Goal: Task Accomplishment & Management: Manage account settings

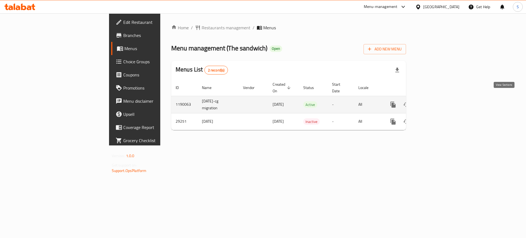
click at [436, 101] on icon "enhanced table" at bounding box center [433, 104] width 7 height 7
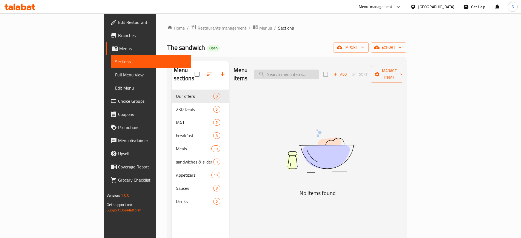
click at [319, 72] on input "search" at bounding box center [286, 75] width 65 height 10
paste input "The sandwich"
drag, startPoint x: 343, startPoint y: 71, endPoint x: 174, endPoint y: 55, distance: 169.4
click at [177, 55] on div "Home / Restaurants management / Menus / Sections The sandwich Open import expor…" at bounding box center [286, 164] width 239 height 280
paste input "Meal Beef Slider"
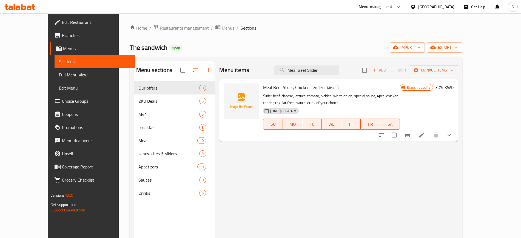
type input "Meal Beef Slider"
click at [410, 137] on icon "Branch-specific-item" at bounding box center [407, 135] width 5 height 4
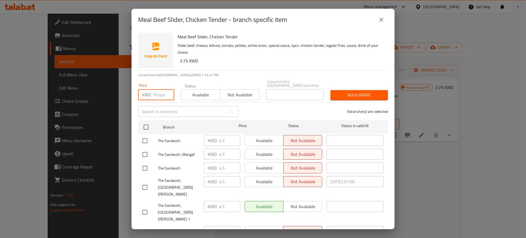
click at [155, 89] on input "number" at bounding box center [163, 94] width 21 height 11
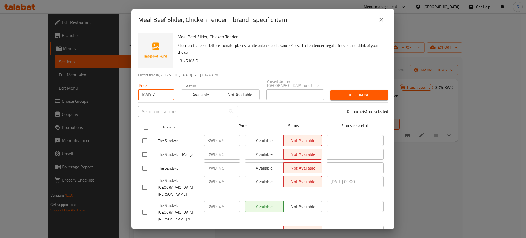
type input "4"
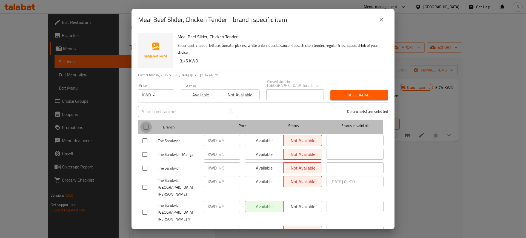
click at [146, 121] on input "checkbox" at bounding box center [146, 127] width 12 height 12
checkbox input "true"
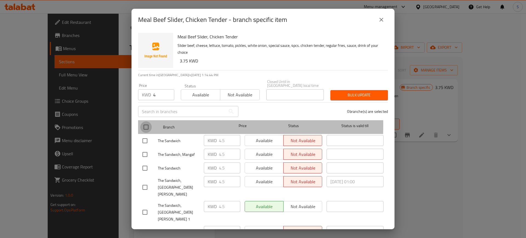
checkbox input "true"
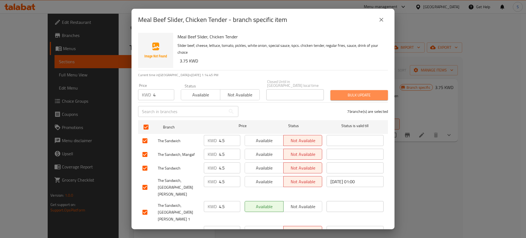
click at [365, 92] on span "Bulk update" at bounding box center [359, 95] width 49 height 7
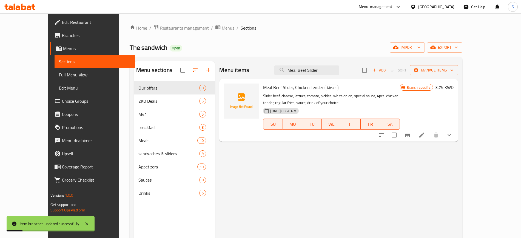
click at [454, 87] on h6 "3.75 KWD" at bounding box center [444, 88] width 18 height 8
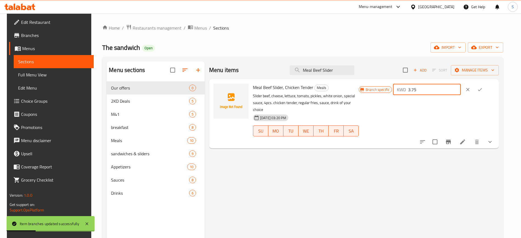
drag, startPoint x: 442, startPoint y: 92, endPoint x: 403, endPoint y: 93, distance: 39.5
click at [403, 93] on div "Branch specific KWD 3.75 ​" at bounding box center [427, 90] width 136 height 12
type input "4"
click at [483, 92] on icon "ok" at bounding box center [479, 89] width 5 height 5
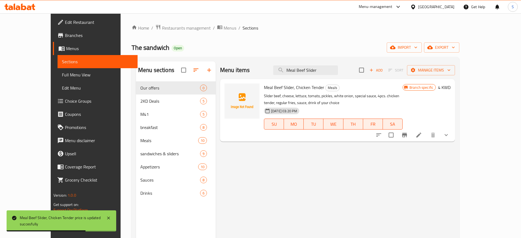
drag, startPoint x: 346, startPoint y: 69, endPoint x: 282, endPoint y: 67, distance: 64.2
click at [282, 67] on div "Menu items Meal Beef Slider Add Sort Manage items" at bounding box center [337, 70] width 235 height 18
paste input "Chicken Slider & Onion Rings"
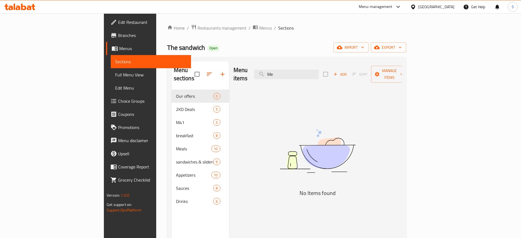
type input "M"
click at [312, 70] on input "search" at bounding box center [286, 75] width 65 height 10
paste input "Onion Rings"
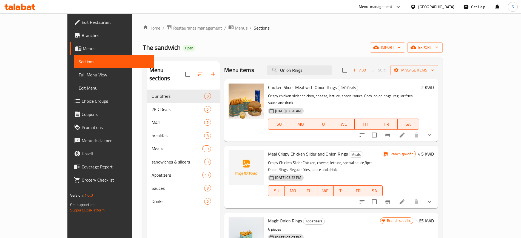
type input "Onion Rings"
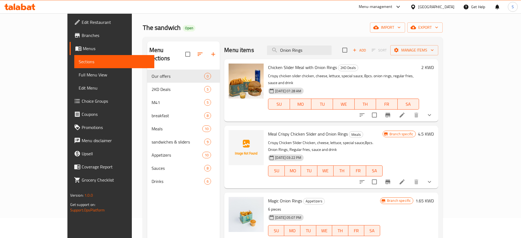
scroll to position [8, 0]
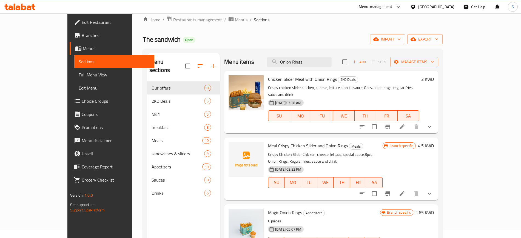
click at [434, 80] on h6 "2 KWD" at bounding box center [427, 79] width 13 height 8
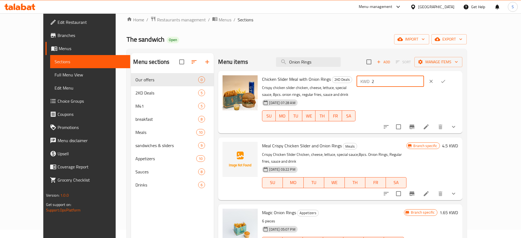
drag, startPoint x: 434, startPoint y: 81, endPoint x: 375, endPoint y: 78, distance: 59.6
click at [376, 78] on div "Chicken Slider Meal with Onion Rings 2KD Deals Crispy chicken slider chicken, c…" at bounding box center [360, 102] width 200 height 58
type input "3.75"
click at [446, 81] on icon "ok" at bounding box center [443, 81] width 5 height 5
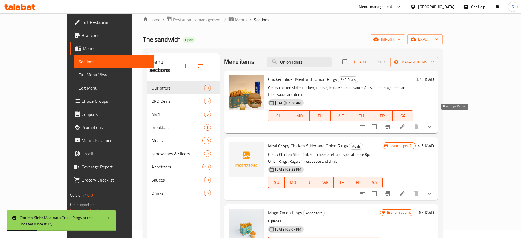
click at [390, 125] on icon "Branch-specific-item" at bounding box center [388, 127] width 5 height 4
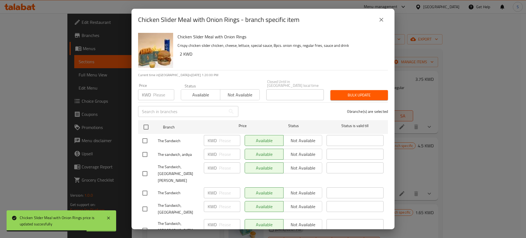
click at [153, 91] on input "number" at bounding box center [163, 94] width 21 height 11
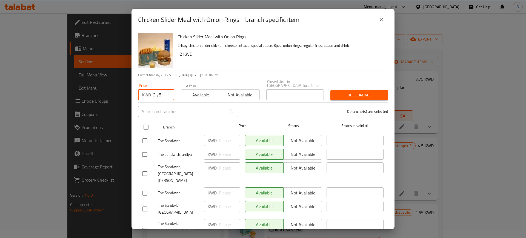
type input "3.75"
click at [149, 127] on input "checkbox" at bounding box center [146, 127] width 12 height 12
checkbox input "true"
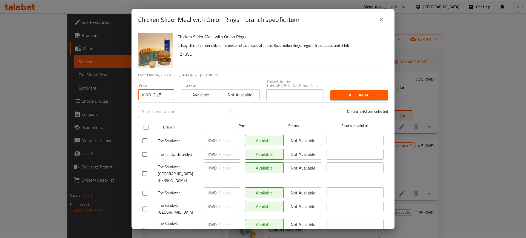
checkbox input "true"
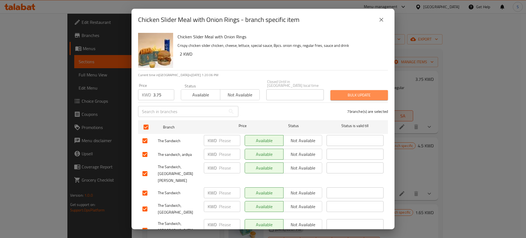
click at [357, 92] on span "Bulk update" at bounding box center [359, 95] width 49 height 7
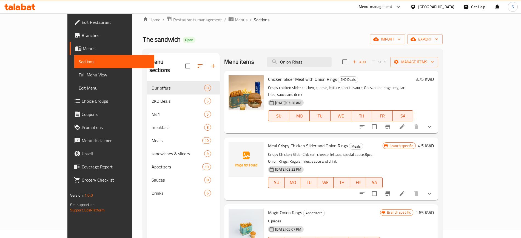
click at [82, 35] on span "Branches" at bounding box center [116, 35] width 68 height 7
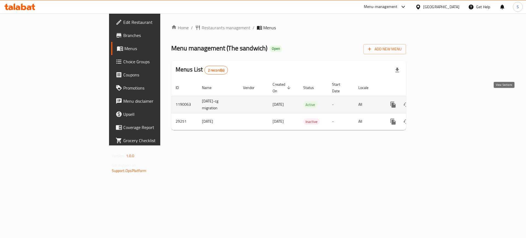
click at [435, 102] on icon "enhanced table" at bounding box center [432, 104] width 5 height 5
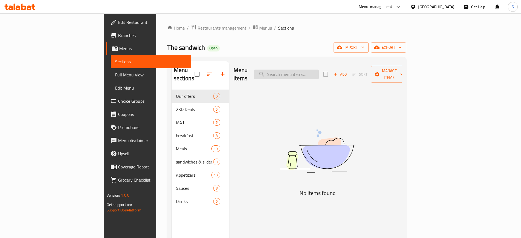
click at [317, 70] on input "search" at bounding box center [286, 75] width 65 height 10
paste input "Meal Beef Slider & Chicken Tender:"
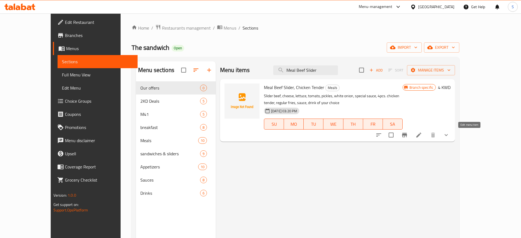
type input "Meal Beef Slider"
click at [421, 136] on icon at bounding box center [419, 135] width 5 height 5
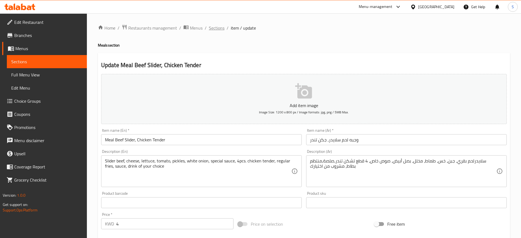
click at [219, 29] on span "Sections" at bounding box center [217, 28] width 16 height 7
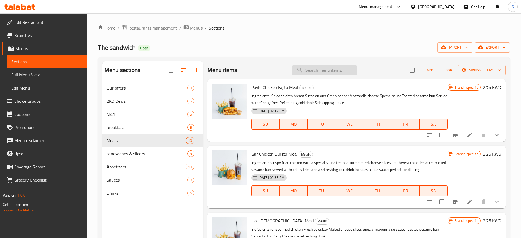
click at [327, 71] on input "search" at bounding box center [324, 71] width 65 height 10
paste input "Onion Rings"
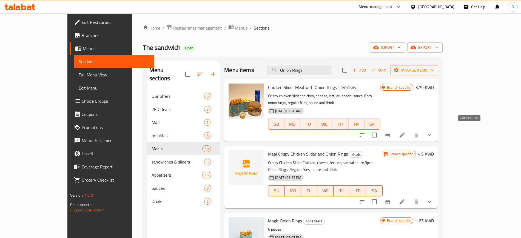
type input "Onion Rings"
click at [406, 132] on icon at bounding box center [402, 135] width 7 height 7
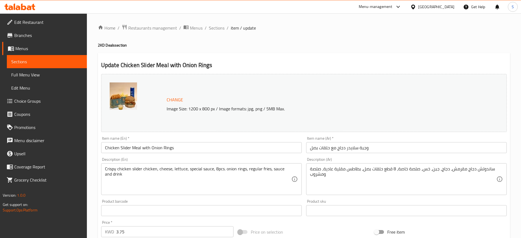
click at [27, 38] on span "Branches" at bounding box center [48, 35] width 68 height 7
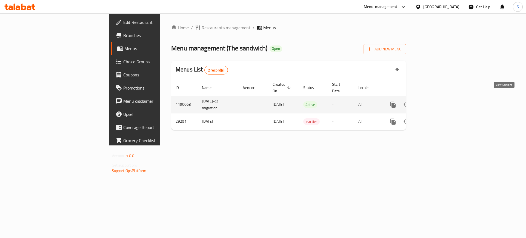
click at [436, 101] on icon "enhanced table" at bounding box center [433, 104] width 7 height 7
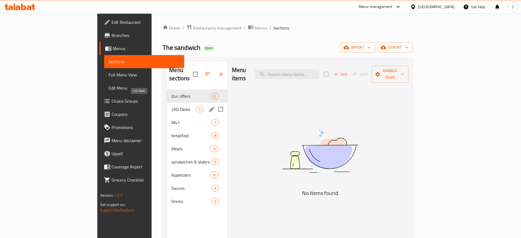
click at [171, 106] on span "2KD Deals" at bounding box center [183, 109] width 25 height 7
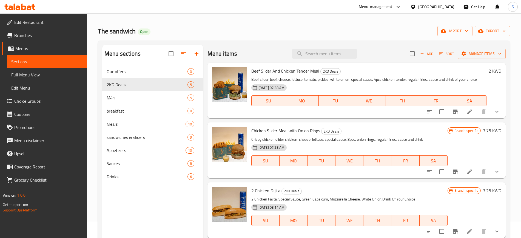
scroll to position [8, 0]
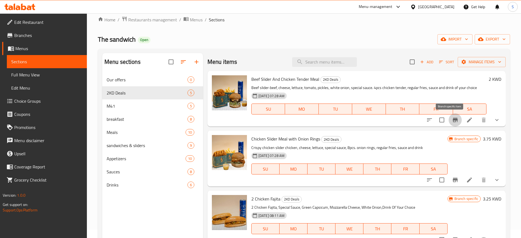
click at [452, 121] on icon "Branch-specific-item" at bounding box center [455, 120] width 7 height 7
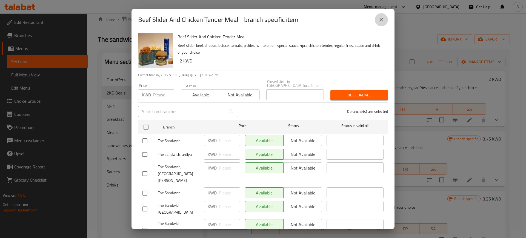
click at [381, 20] on icon "close" at bounding box center [382, 20] width 4 height 4
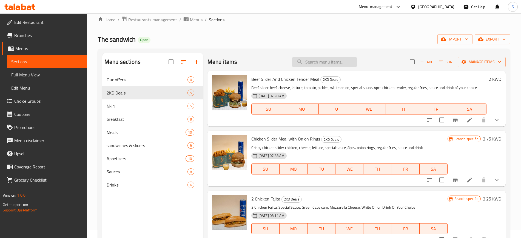
click at [318, 63] on input "search" at bounding box center [324, 62] width 65 height 10
paste input "Meal Beef Slider & Chicken Tender"
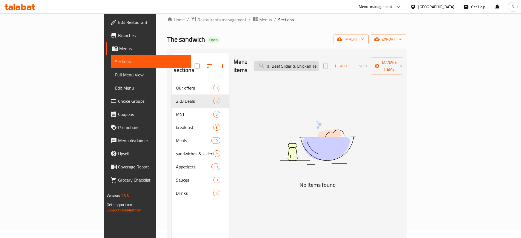
scroll to position [0, 0]
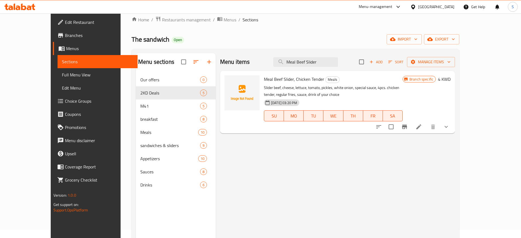
type input "Meal Beef Slider"
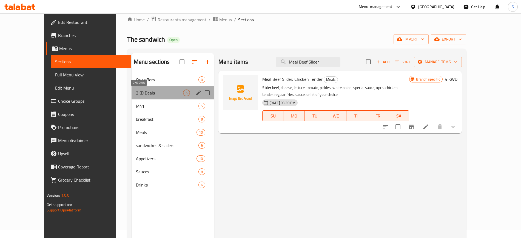
click at [157, 94] on span "2KD Deals" at bounding box center [159, 93] width 47 height 7
click at [150, 90] on span "2KD Deals" at bounding box center [159, 93] width 47 height 7
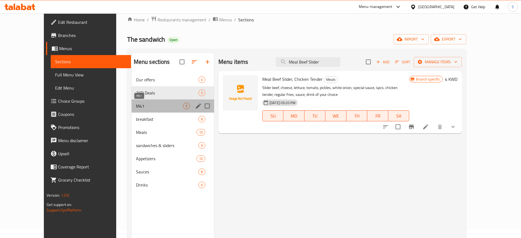
click at [140, 107] on span "M41" at bounding box center [159, 106] width 47 height 7
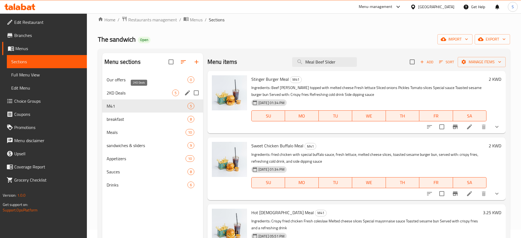
click at [126, 94] on span "2KD Deals" at bounding box center [140, 93] width 66 height 7
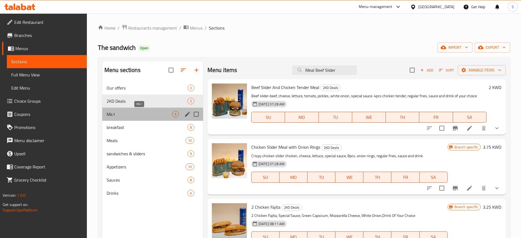
click at [134, 113] on span "M41" at bounding box center [140, 114] width 66 height 7
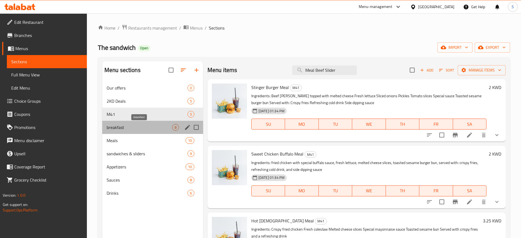
click at [135, 126] on span "breakfast" at bounding box center [140, 127] width 66 height 7
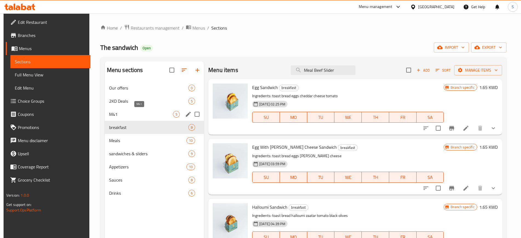
click at [131, 113] on span "M41" at bounding box center [141, 114] width 64 height 7
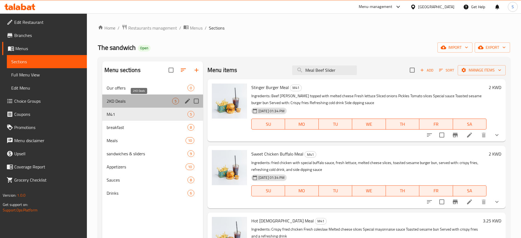
click at [150, 101] on span "2KD Deals" at bounding box center [140, 101] width 66 height 7
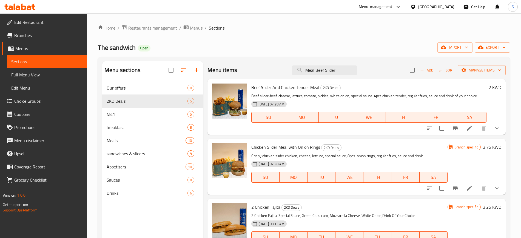
click at [489, 88] on h6 "2 KWD" at bounding box center [495, 88] width 13 height 8
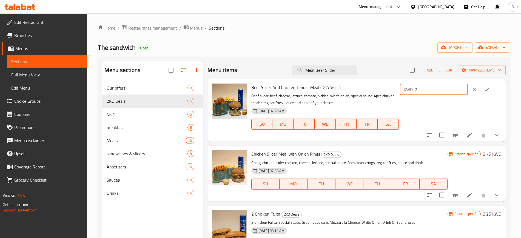
drag, startPoint x: 432, startPoint y: 87, endPoint x: 405, endPoint y: 91, distance: 27.9
click at [405, 91] on div "Beef Slider And Chicken Tender Meal 2KD Deals Beef slider-beef, cheese, lettuce…" at bounding box center [376, 110] width 254 height 58
type input "4"
click at [486, 89] on icon "ok" at bounding box center [487, 89] width 4 height 3
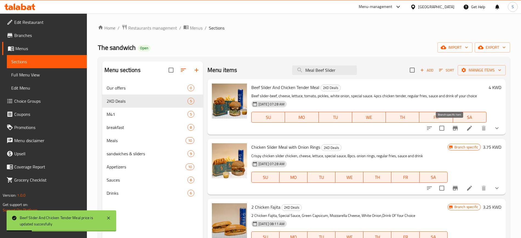
click at [452, 130] on icon "Branch-specific-item" at bounding box center [455, 128] width 7 height 7
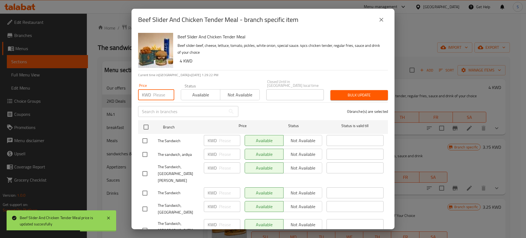
click at [155, 92] on input "number" at bounding box center [163, 94] width 21 height 11
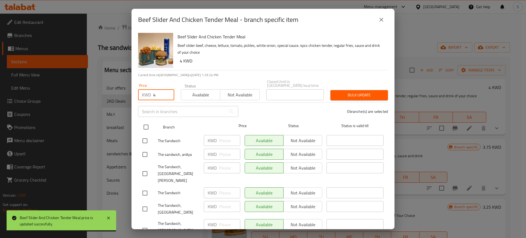
type input "4"
click at [144, 123] on input "checkbox" at bounding box center [146, 127] width 12 height 12
checkbox input "true"
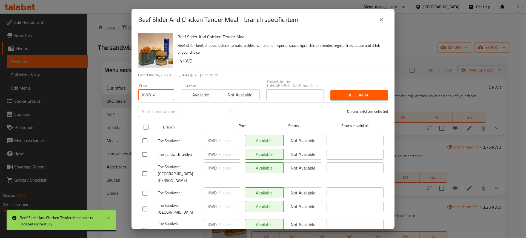
checkbox input "true"
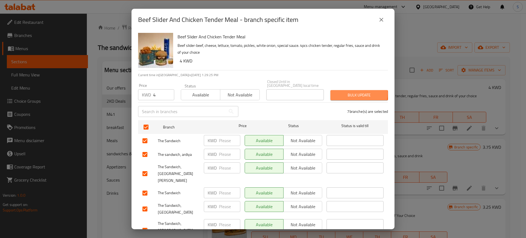
click at [352, 92] on span "Bulk update" at bounding box center [359, 95] width 49 height 7
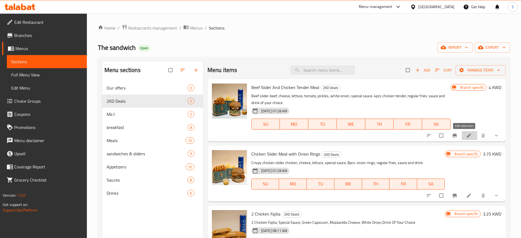
click at [466, 136] on icon at bounding box center [468, 135] width 5 height 5
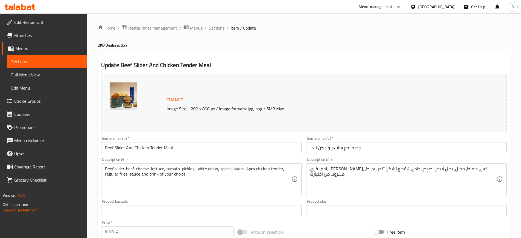
click at [215, 29] on span "Sections" at bounding box center [217, 28] width 16 height 7
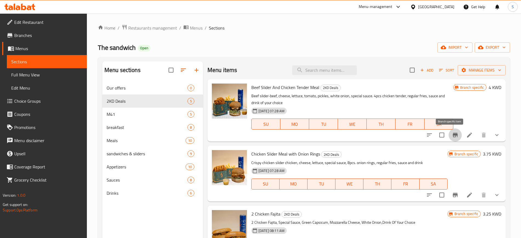
click at [453, 133] on icon "Branch-specific-item" at bounding box center [455, 135] width 7 height 7
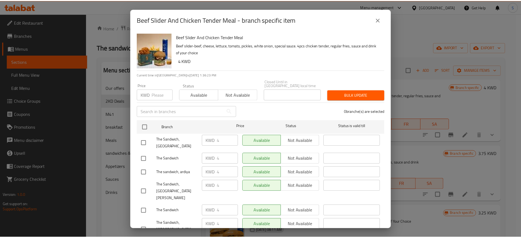
scroll to position [20, 0]
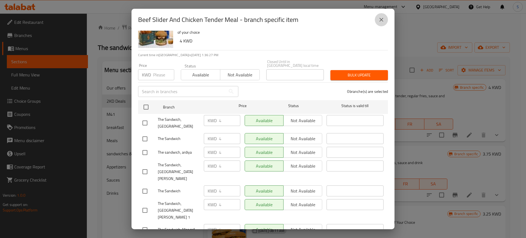
click at [381, 19] on icon "close" at bounding box center [381, 19] width 7 height 7
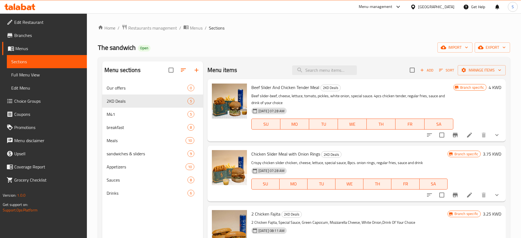
click at [39, 35] on span "Branches" at bounding box center [48, 35] width 68 height 7
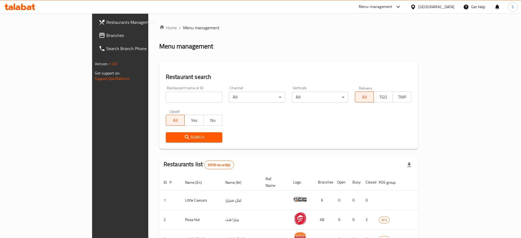
click at [274, 32] on div "Home / Menu management Menu management Restaurant search Restaurant name or ID …" at bounding box center [288, 205] width 259 height 362
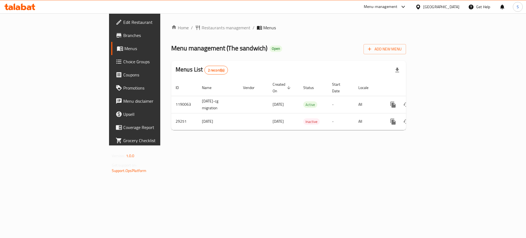
click at [361, 39] on div "Home / Restaurants management / Menus Menu management ( The sandwich ) Open Add…" at bounding box center [288, 79] width 235 height 110
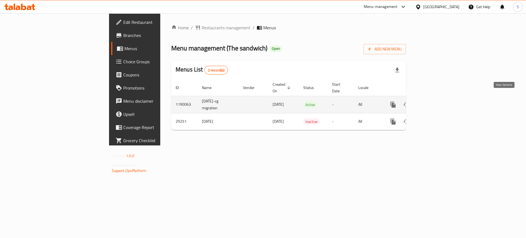
click at [440, 98] on link "enhanced table" at bounding box center [432, 104] width 13 height 13
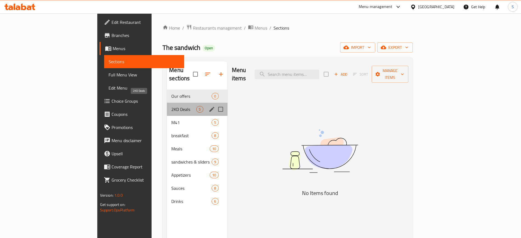
click at [171, 106] on span "2KD Deals" at bounding box center [183, 109] width 25 height 7
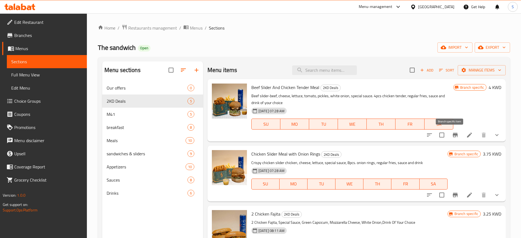
click at [452, 137] on icon "Branch-specific-item" at bounding box center [455, 135] width 7 height 7
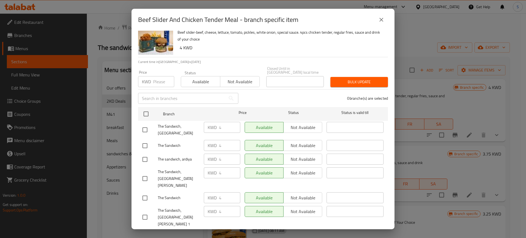
scroll to position [20, 0]
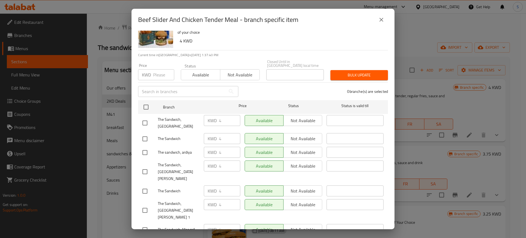
click at [381, 20] on icon "close" at bounding box center [382, 20] width 4 height 4
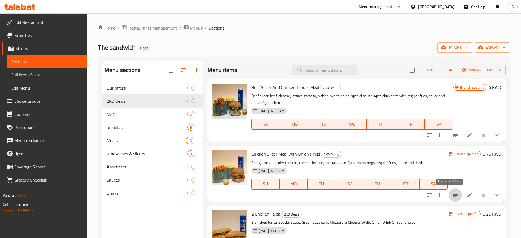
click at [452, 196] on icon "Branch-specific-item" at bounding box center [455, 195] width 7 height 7
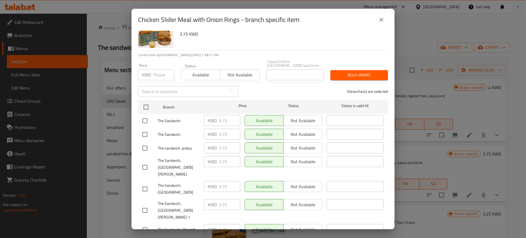
click at [144, 224] on input "checkbox" at bounding box center [145, 230] width 12 height 12
checkbox input "true"
drag, startPoint x: 228, startPoint y: 207, endPoint x: 201, endPoint y: 209, distance: 27.5
click at [202, 222] on div "KWD 3.75 ​" at bounding box center [222, 230] width 41 height 16
type input "2"
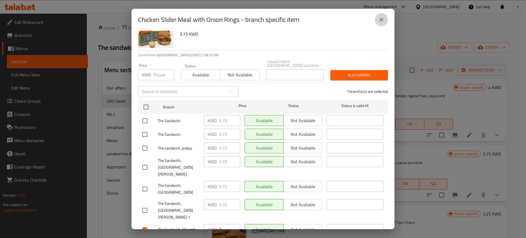
click at [383, 20] on icon "close" at bounding box center [382, 20] width 4 height 4
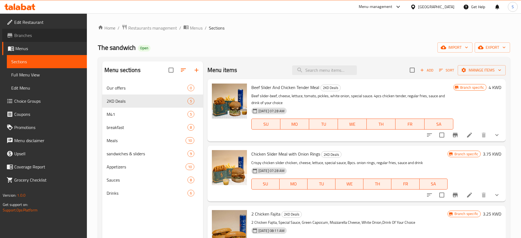
click at [44, 37] on span "Branches" at bounding box center [48, 35] width 68 height 7
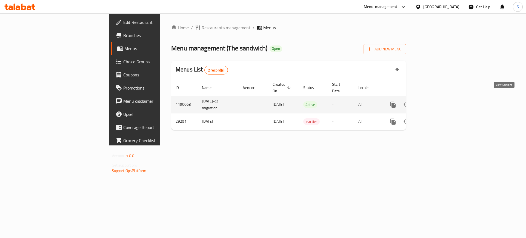
click at [435, 102] on icon "enhanced table" at bounding box center [432, 104] width 5 height 5
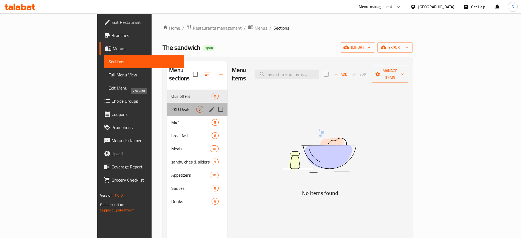
click at [171, 106] on span "2KD Deals" at bounding box center [183, 109] width 25 height 7
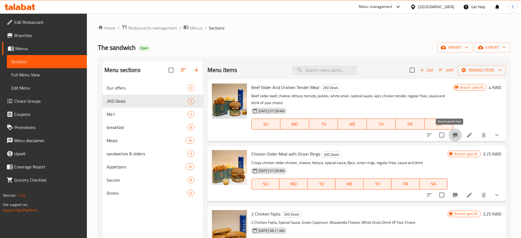
click at [453, 137] on icon "Branch-specific-item" at bounding box center [455, 135] width 5 height 4
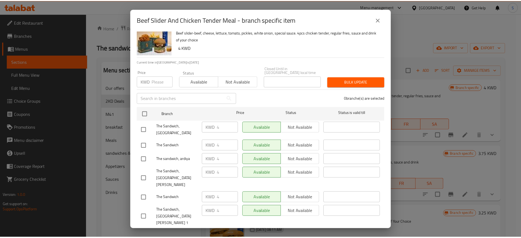
scroll to position [20, 0]
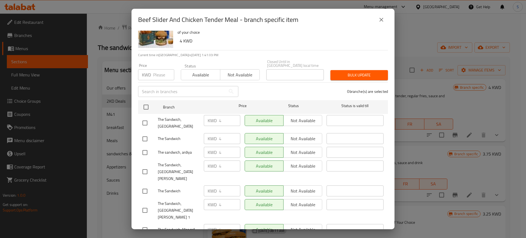
click at [147, 224] on input "checkbox" at bounding box center [145, 230] width 12 height 12
checkbox input "true"
drag, startPoint x: 225, startPoint y: 208, endPoint x: 195, endPoint y: 204, distance: 29.9
click at [195, 222] on div "The Sandwich, Mangaf KWD 4 ​ Available Not available ​" at bounding box center [263, 230] width 246 height 16
type input "2"
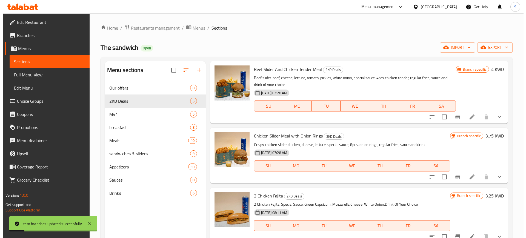
scroll to position [34, 0]
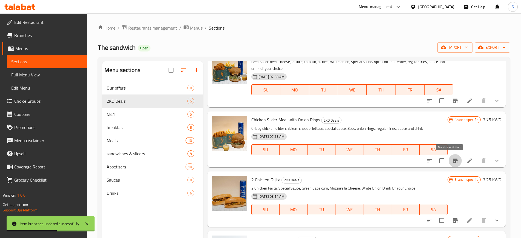
click at [452, 162] on icon "Branch-specific-item" at bounding box center [455, 161] width 7 height 7
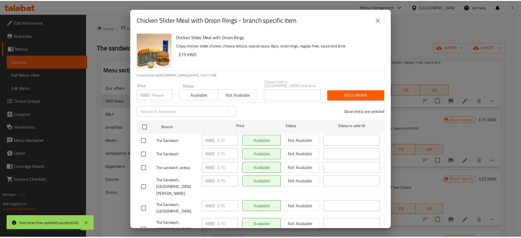
scroll to position [20, 0]
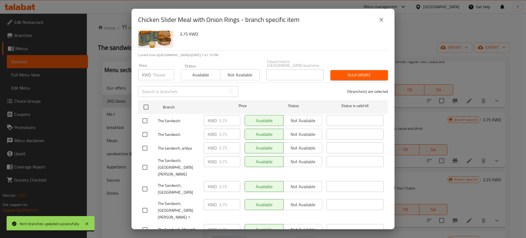
click at [146, 224] on input "checkbox" at bounding box center [145, 230] width 12 height 12
checkbox input "true"
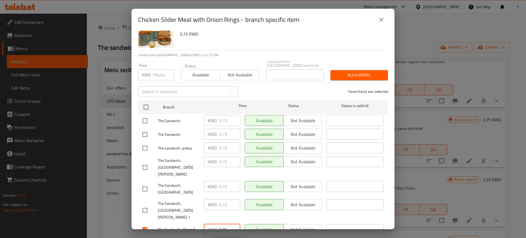
drag, startPoint x: 228, startPoint y: 208, endPoint x: 206, endPoint y: 207, distance: 21.7
click at [206, 224] on div "KWD 3.75 ​" at bounding box center [222, 229] width 36 height 11
type input "2"
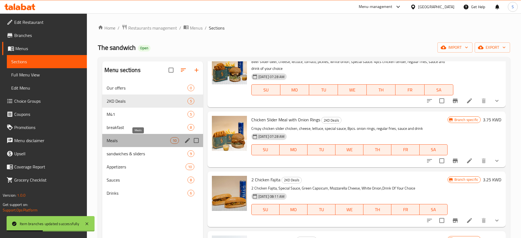
click at [125, 139] on span "Meals" at bounding box center [139, 140] width 64 height 7
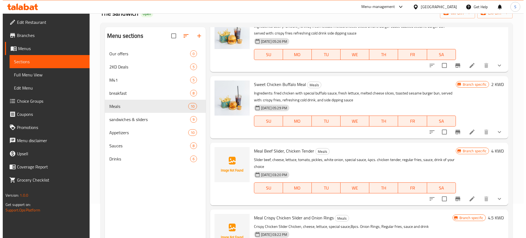
scroll to position [69, 0]
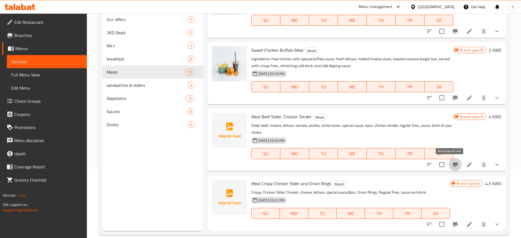
click at [452, 165] on icon "Branch-specific-item" at bounding box center [455, 165] width 7 height 7
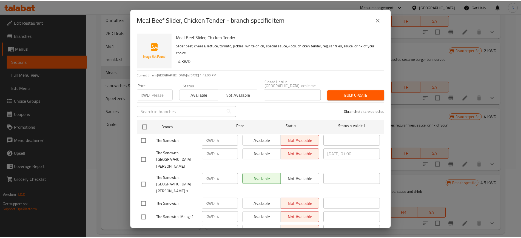
scroll to position [20, 0]
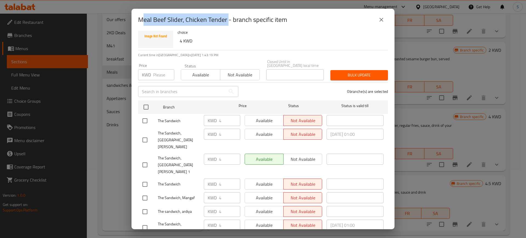
drag, startPoint x: 139, startPoint y: 19, endPoint x: 226, endPoint y: 16, distance: 86.4
click at [226, 15] on h2 "Meal Beef Slider, Chicken Tender - branch specific item" at bounding box center [212, 19] width 149 height 9
copy h2 "Meal Beef Slider, Chicken Tende"
click at [382, 19] on icon "close" at bounding box center [381, 19] width 7 height 7
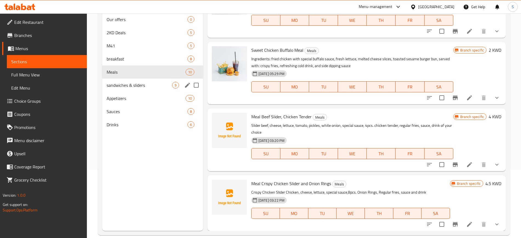
scroll to position [0, 0]
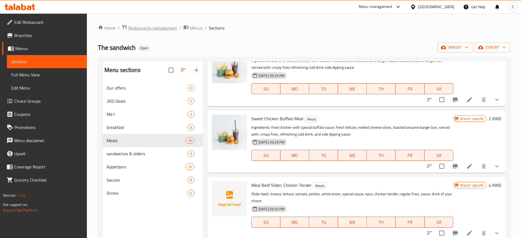
click at [151, 29] on span "Restaurants management" at bounding box center [152, 28] width 49 height 7
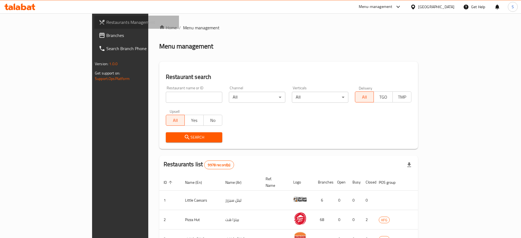
click at [106, 22] on span "Restaurants Management" at bounding box center [140, 22] width 68 height 7
